Goal: Information Seeking & Learning: Learn about a topic

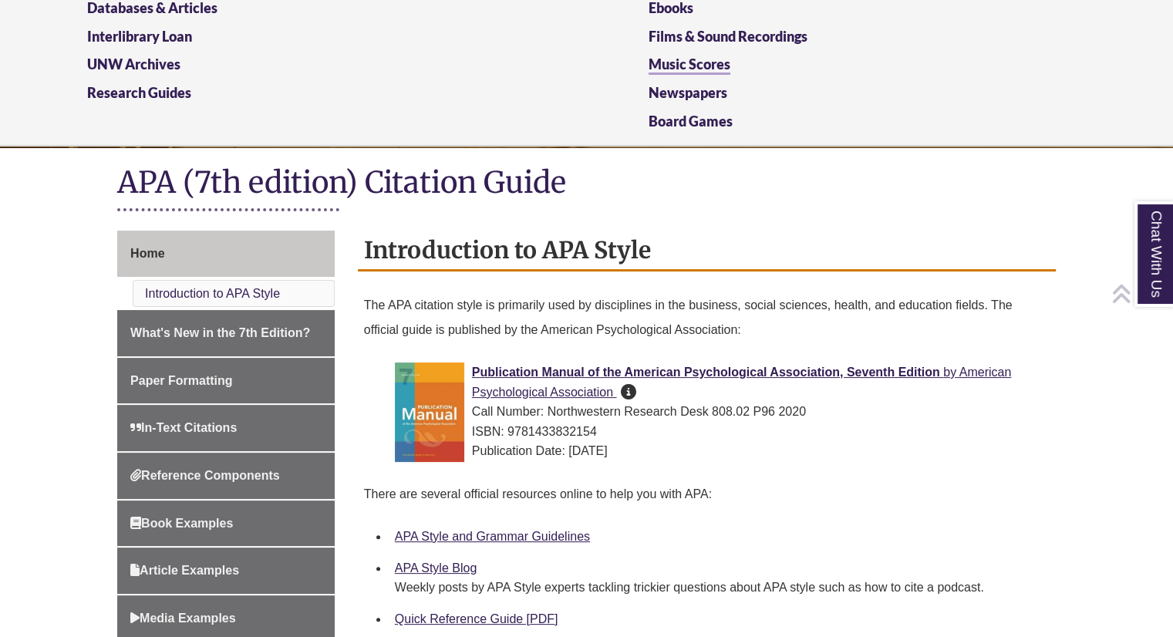
scroll to position [204, 0]
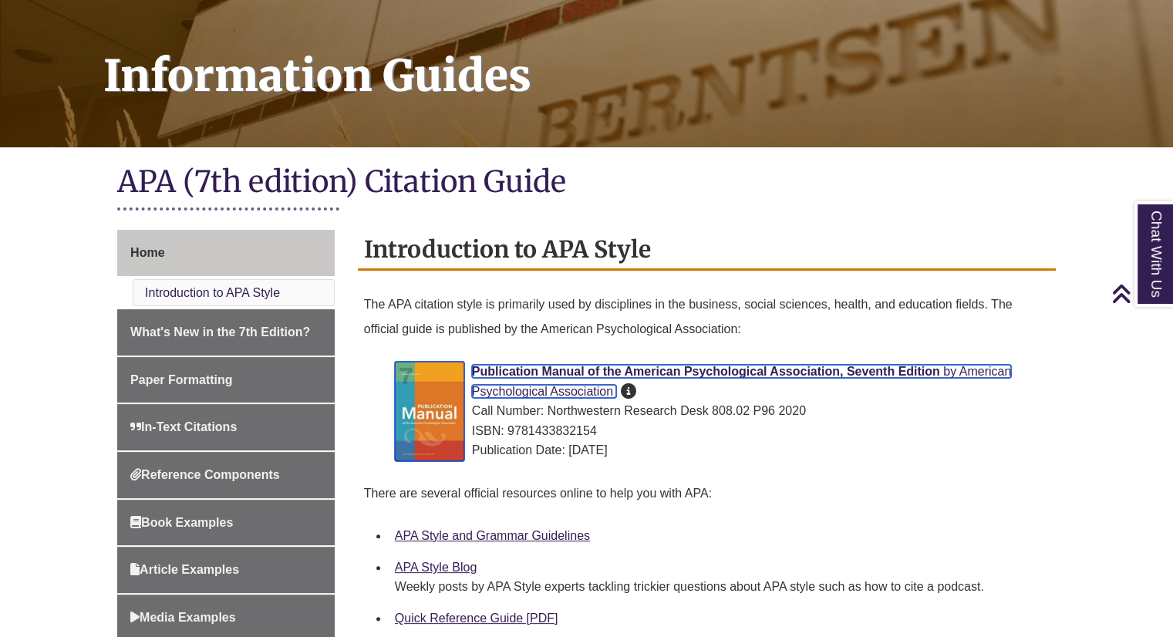
click at [612, 369] on span "Publication Manual of the American Psychological Association, Seventh Edition" at bounding box center [706, 371] width 468 height 13
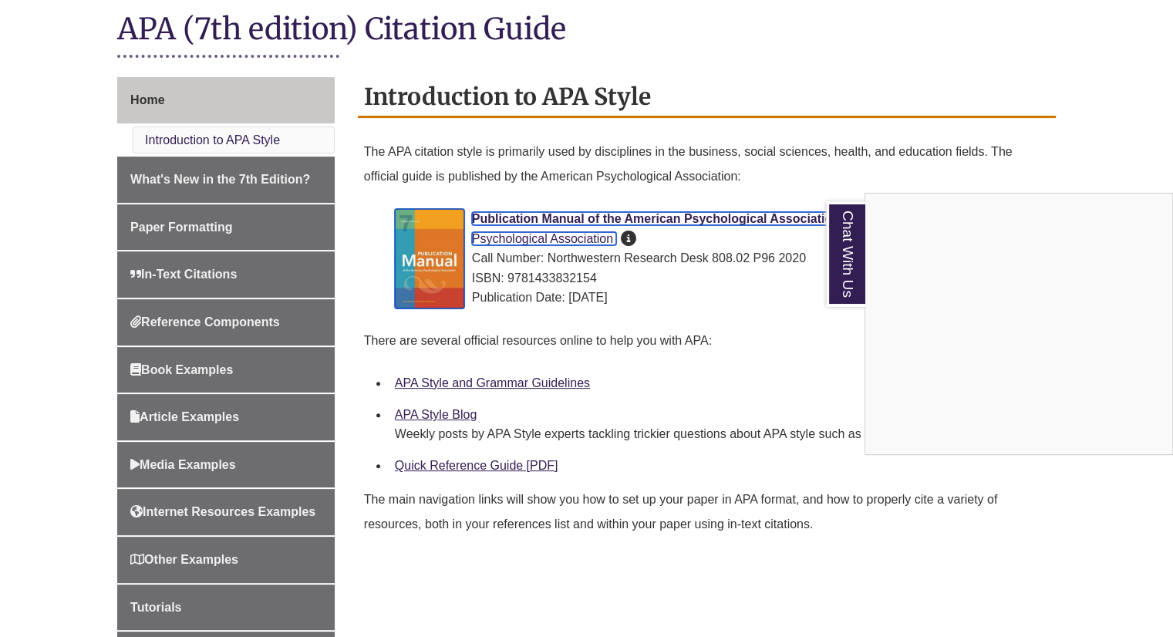
scroll to position [357, 0]
